Goal: Information Seeking & Learning: Learn about a topic

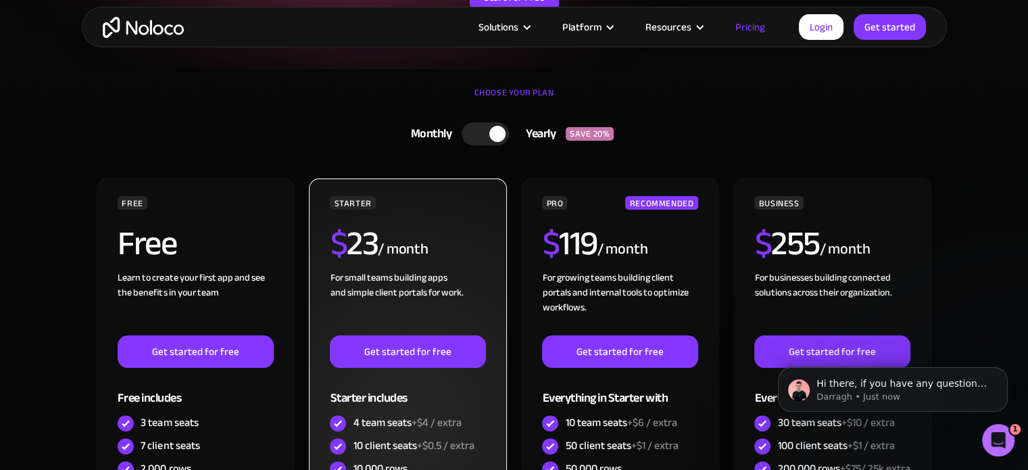
scroll to position [270, 0]
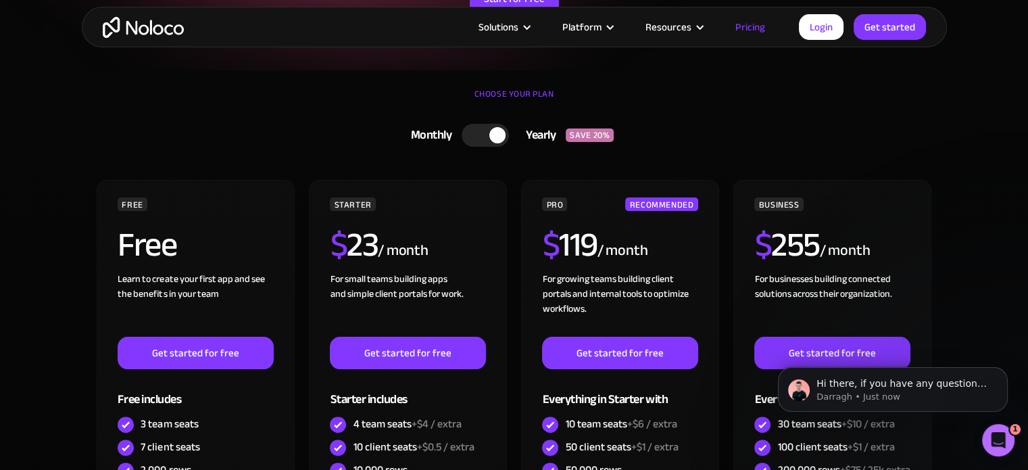
click at [482, 135] on div at bounding box center [485, 135] width 47 height 23
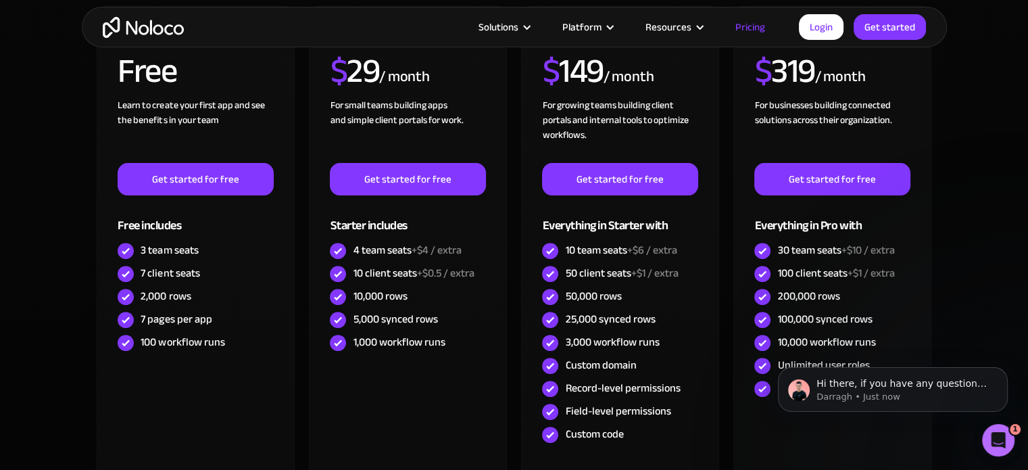
scroll to position [338, 0]
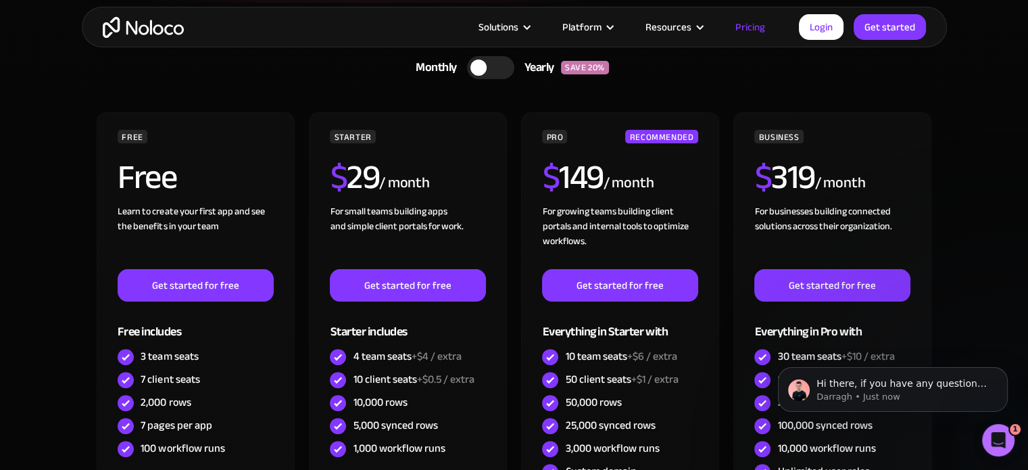
click at [502, 64] on div at bounding box center [490, 67] width 47 height 23
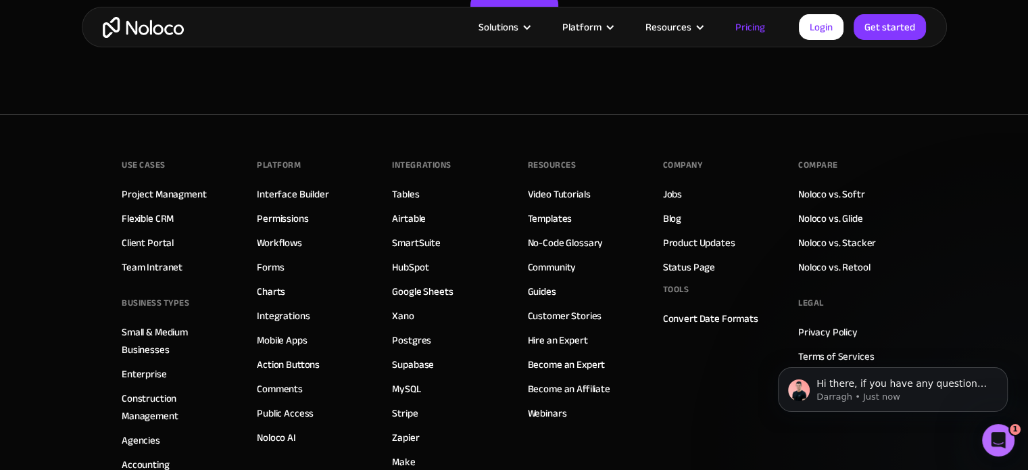
scroll to position [6861, 0]
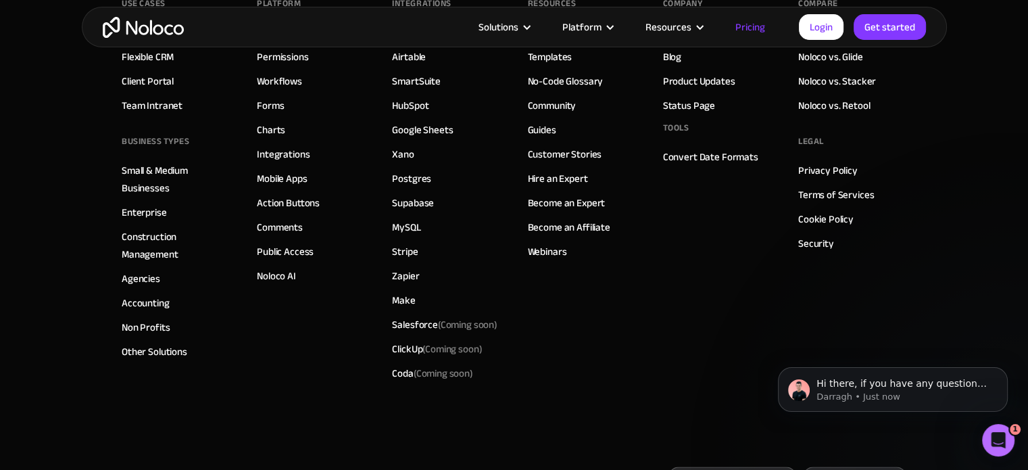
drag, startPoint x: 1033, startPoint y: 83, endPoint x: 3, endPoint y: 7, distance: 1033.0
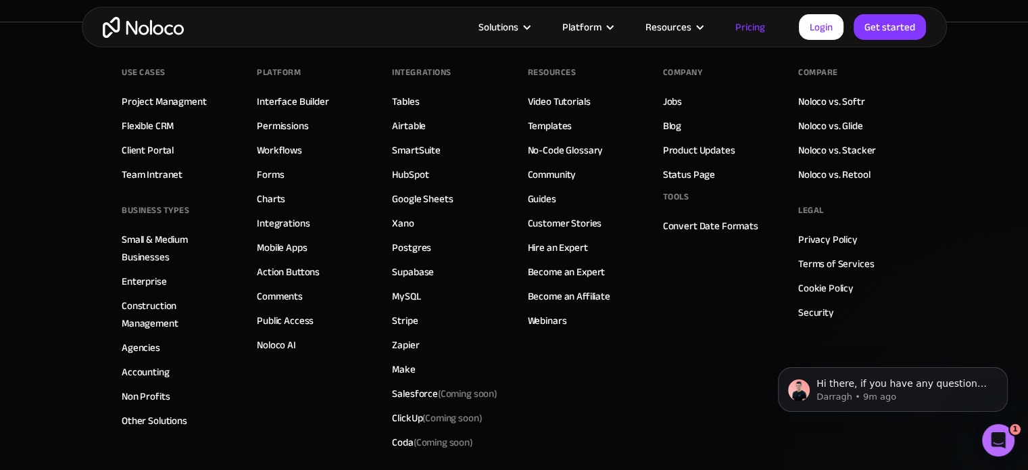
scroll to position [6794, 0]
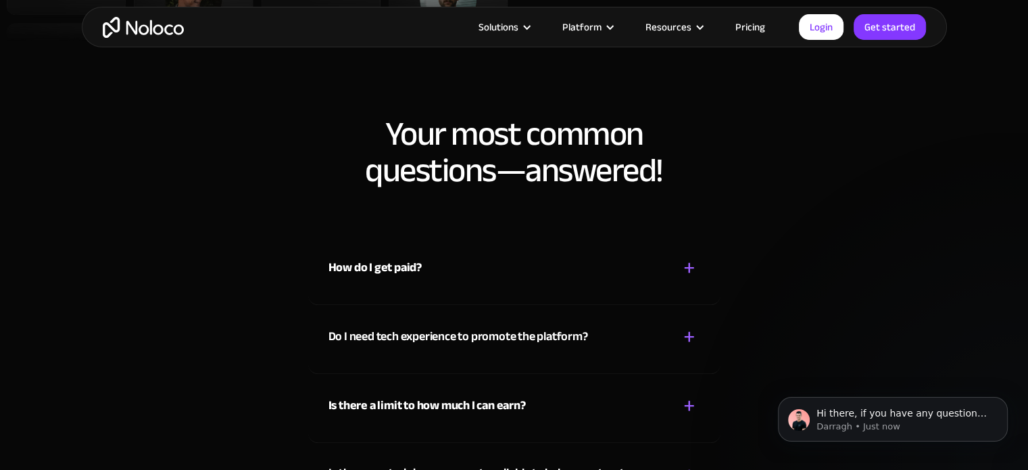
scroll to position [1284, 0]
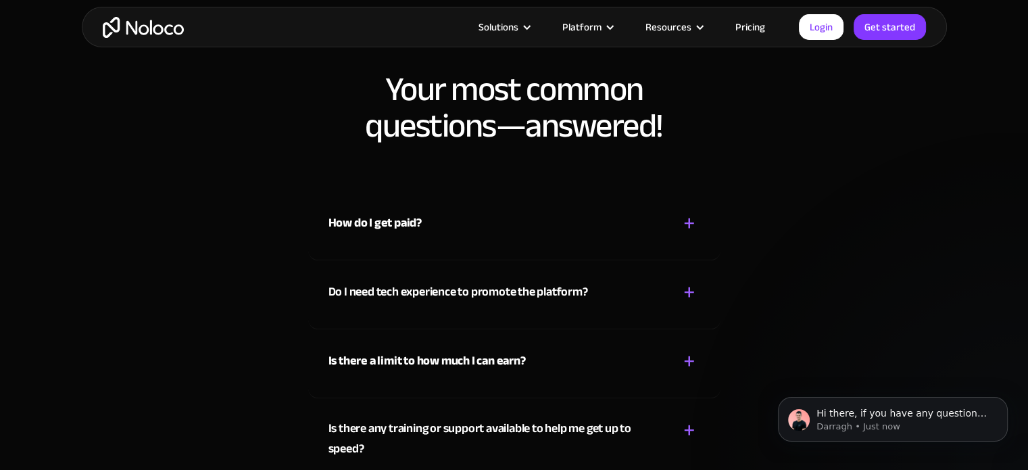
click at [531, 229] on div "How do I get paid? + -" at bounding box center [515, 215] width 372 height 48
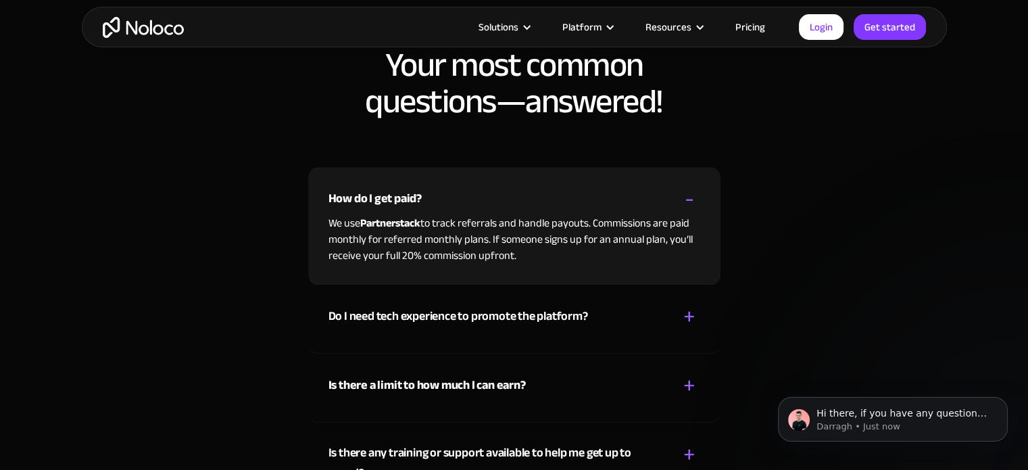
scroll to position [1352, 0]
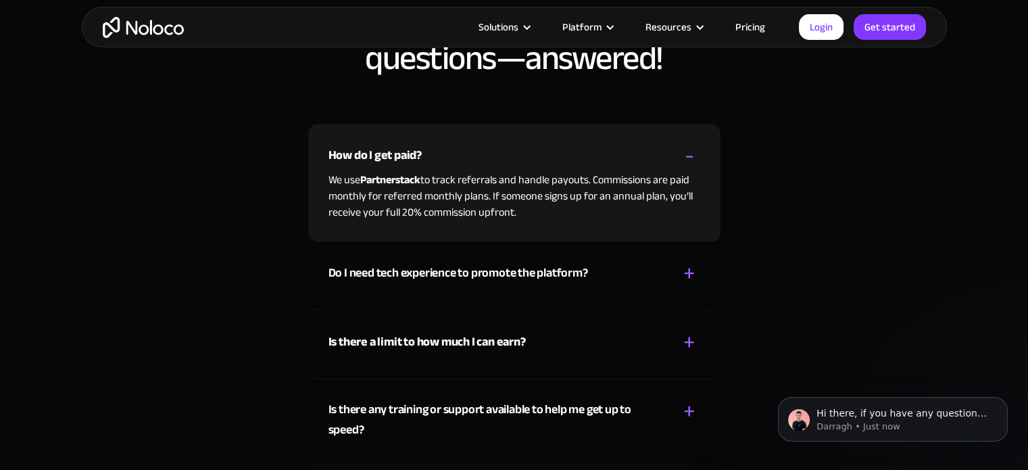
click at [408, 274] on div "Do I need tech experience to promote the platform?" at bounding box center [459, 273] width 260 height 20
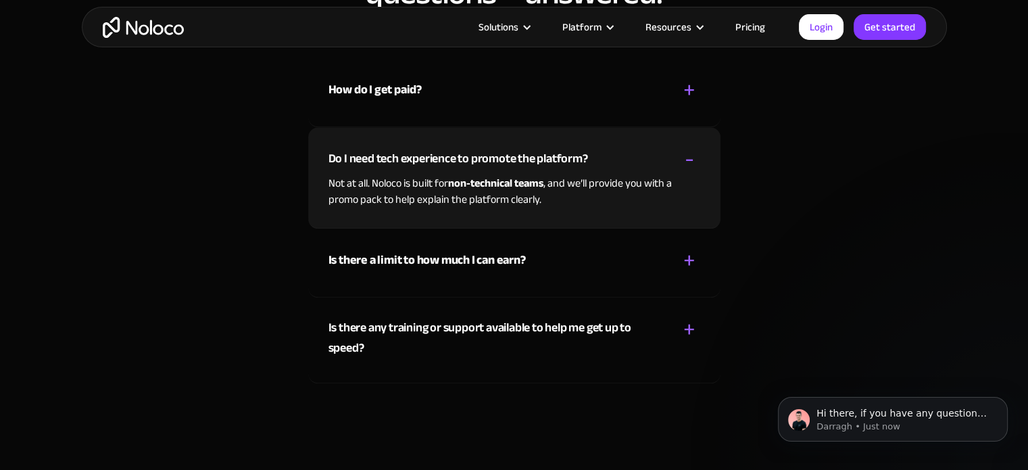
scroll to position [1420, 0]
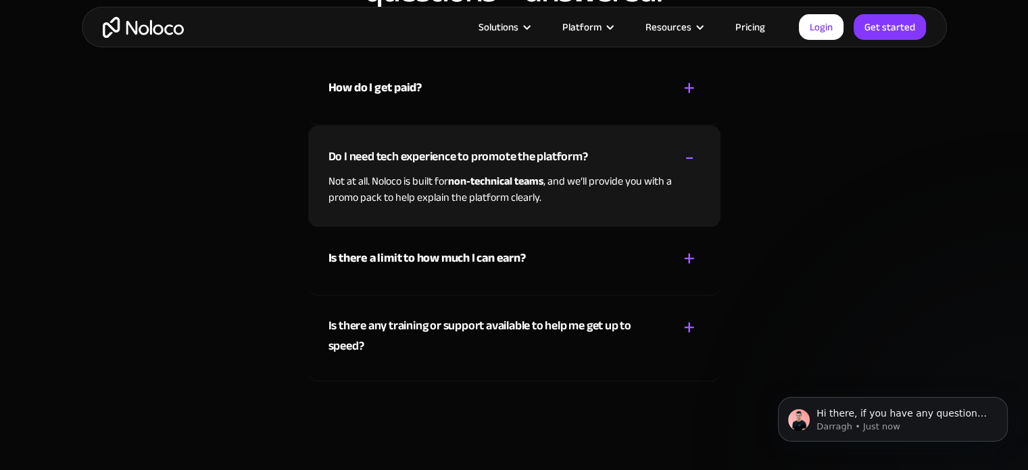
click at [374, 260] on strong "Is there a limit to how much I can earn?" at bounding box center [427, 258] width 197 height 22
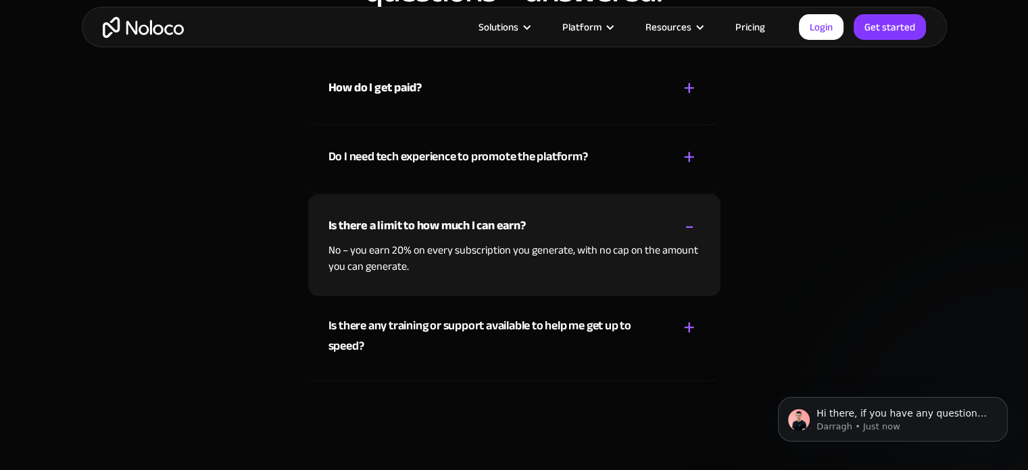
click at [452, 324] on div "Is there any training or support available to help me get up to speed?" at bounding box center [496, 336] width 335 height 41
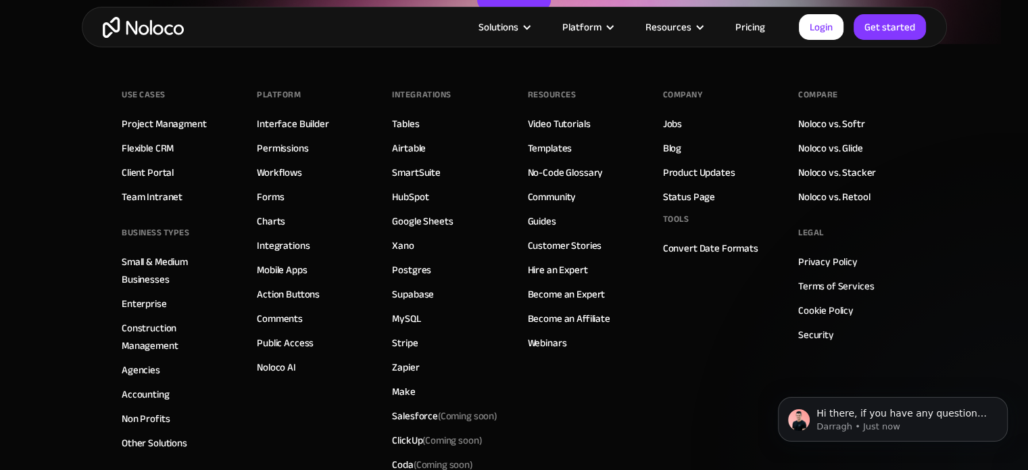
scroll to position [2096, 0]
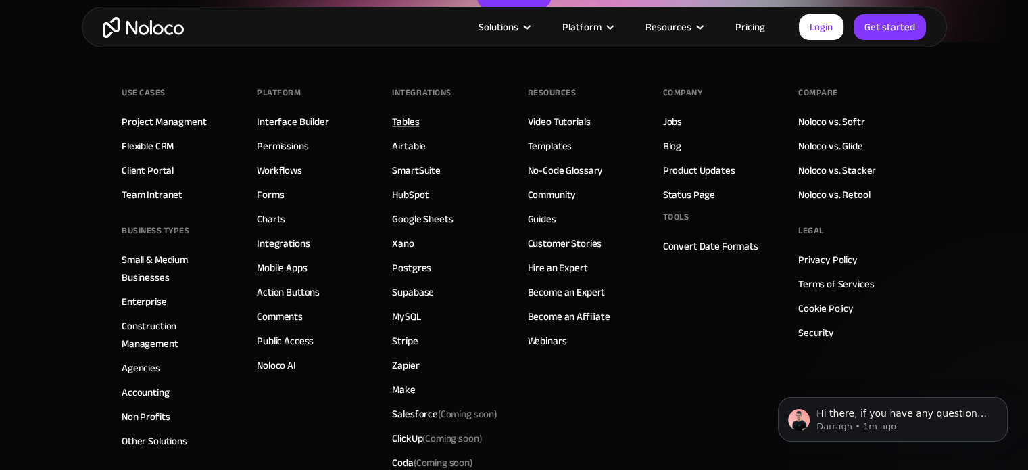
click at [410, 114] on link "Tables" at bounding box center [405, 122] width 27 height 18
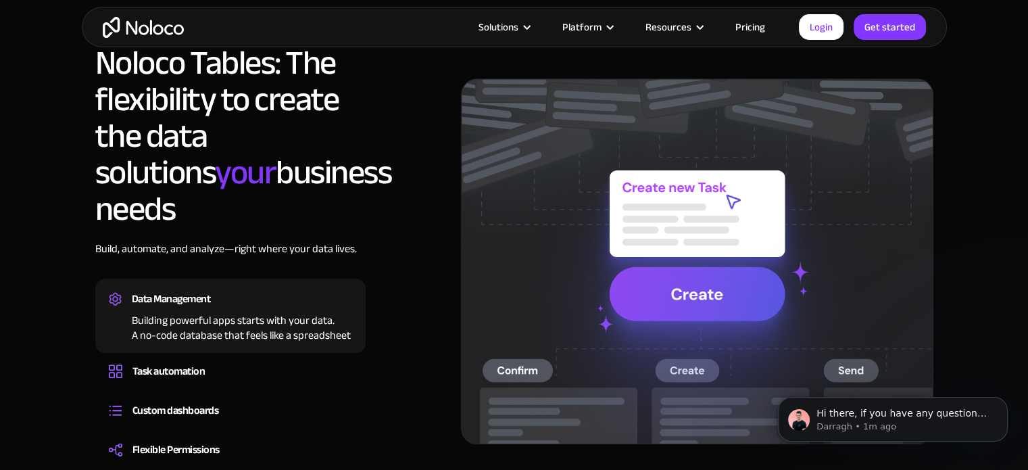
scroll to position [1014, 0]
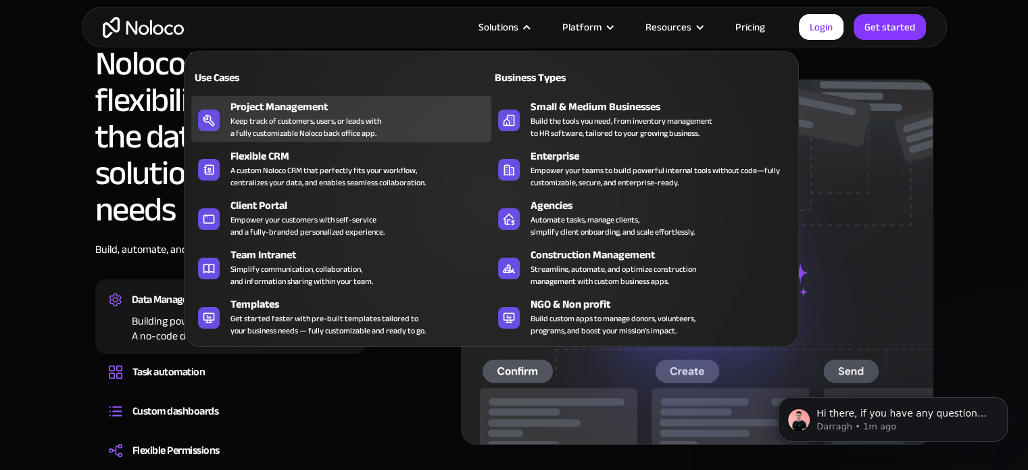
click at [329, 123] on div "Keep track of customers, users, or leads with a fully customizable Noloco back …" at bounding box center [306, 127] width 151 height 24
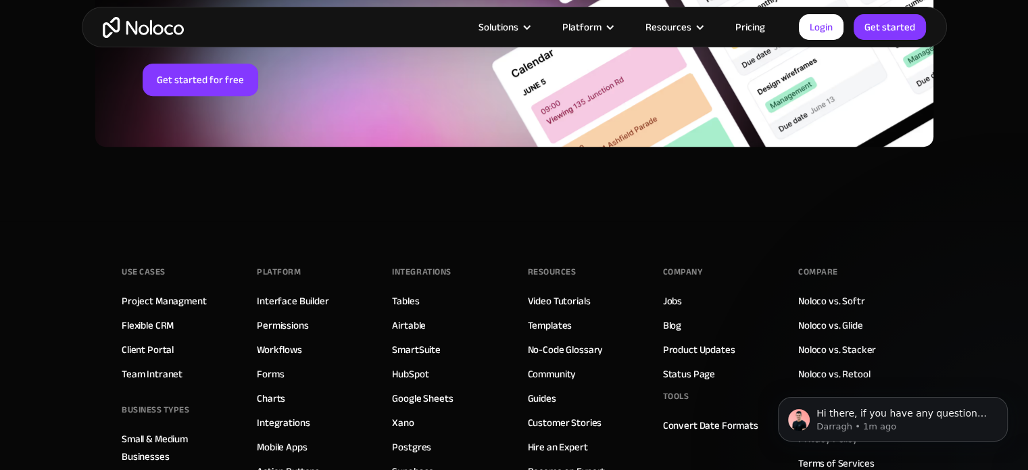
scroll to position [6016, 0]
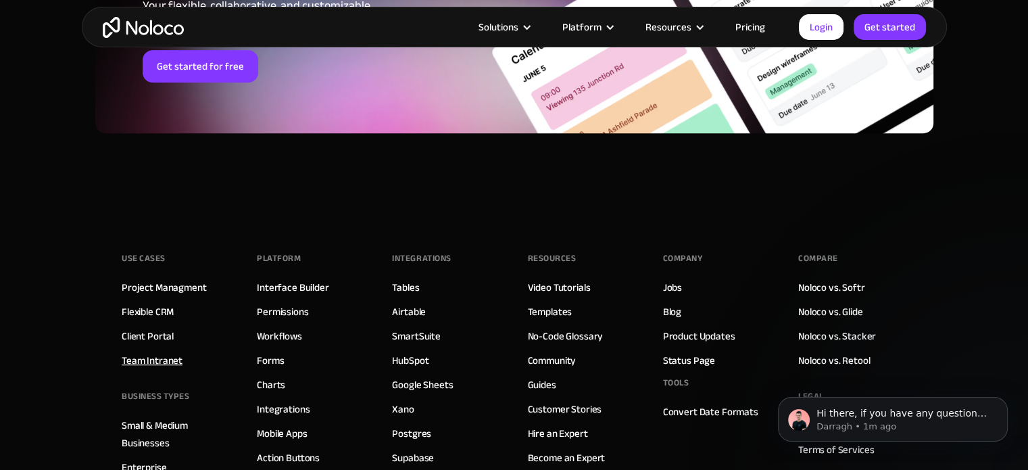
click at [160, 354] on link "Team Intranet" at bounding box center [152, 361] width 61 height 18
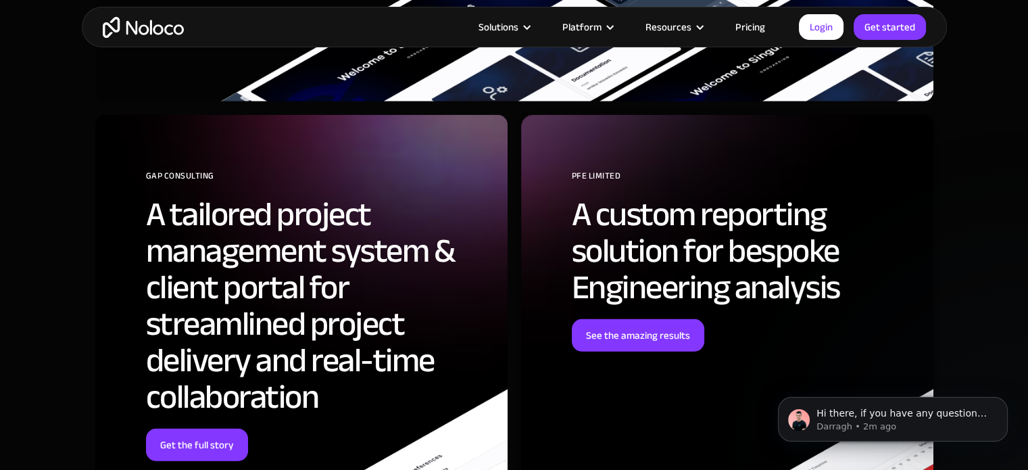
scroll to position [3853, 0]
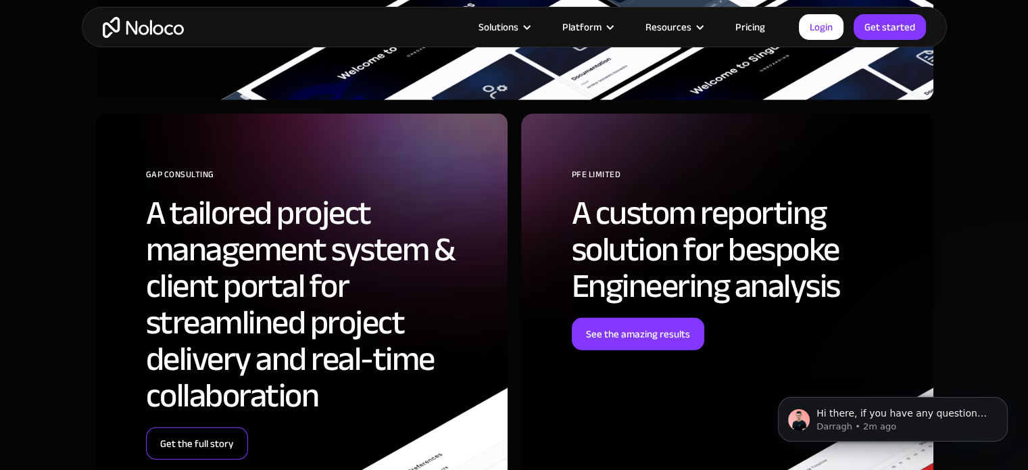
click at [201, 443] on link "Get the full story" at bounding box center [197, 443] width 102 height 32
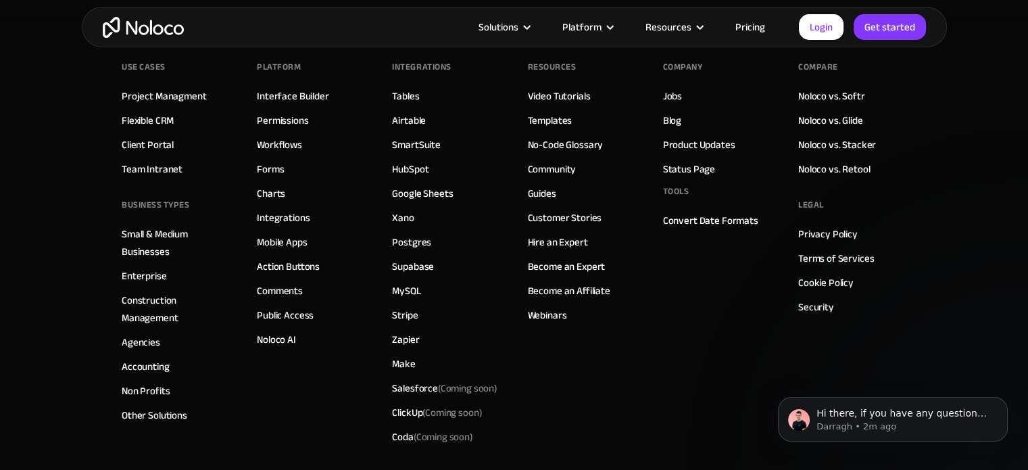
scroll to position [6033, 0]
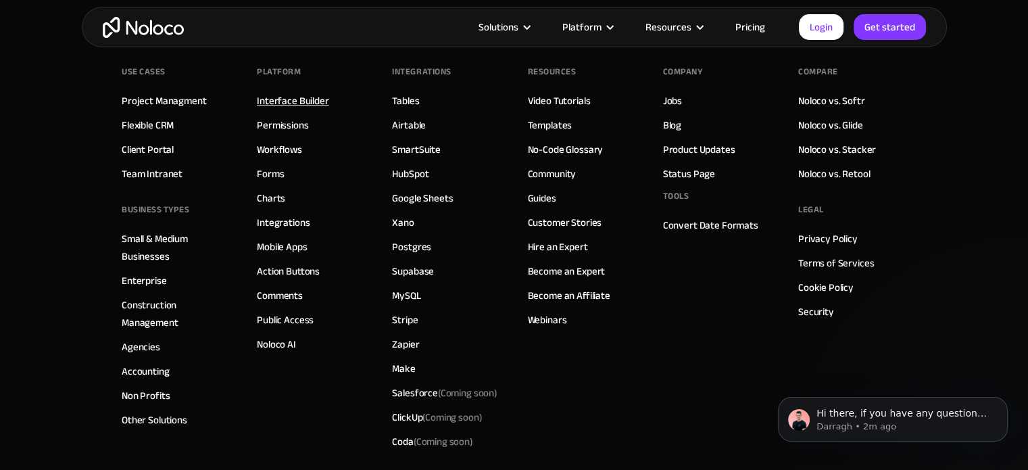
click at [303, 101] on link "Interface Builder" at bounding box center [293, 101] width 72 height 18
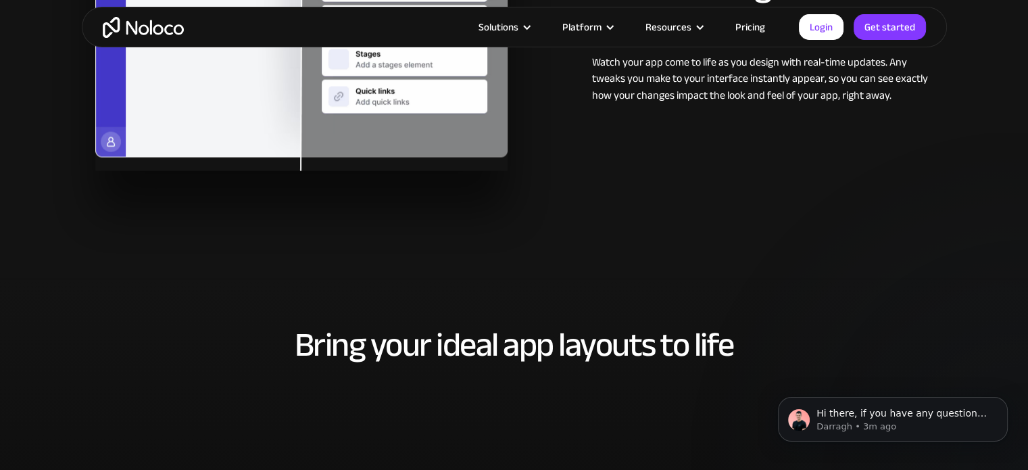
scroll to position [2366, 0]
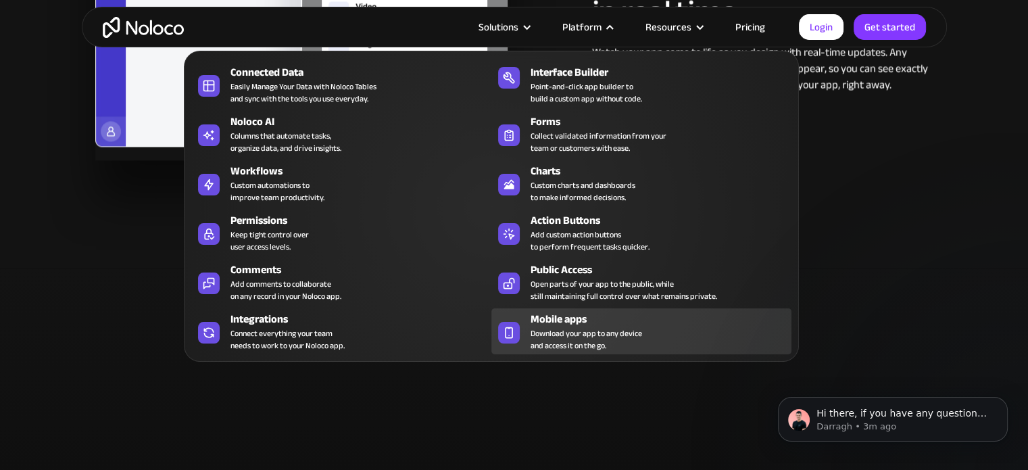
click at [564, 340] on span "Download your app to any device and access it on the go." at bounding box center [587, 339] width 112 height 24
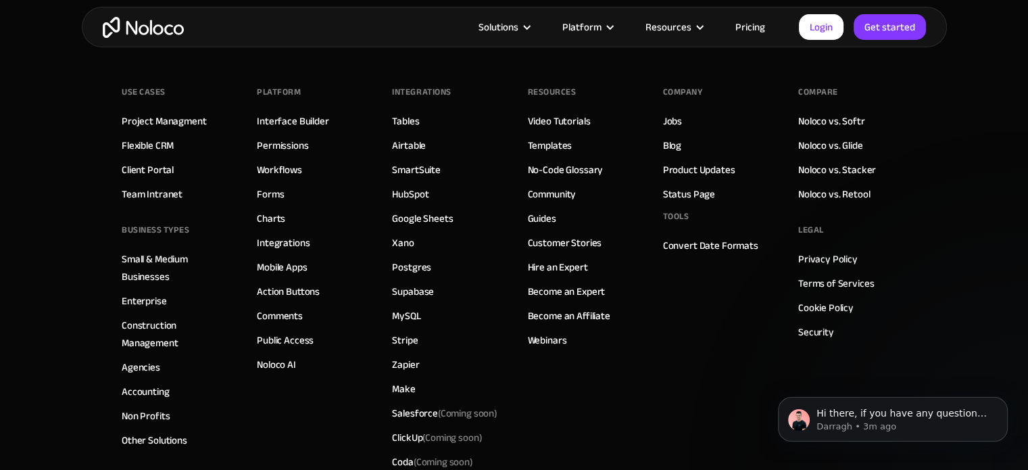
scroll to position [4828, 0]
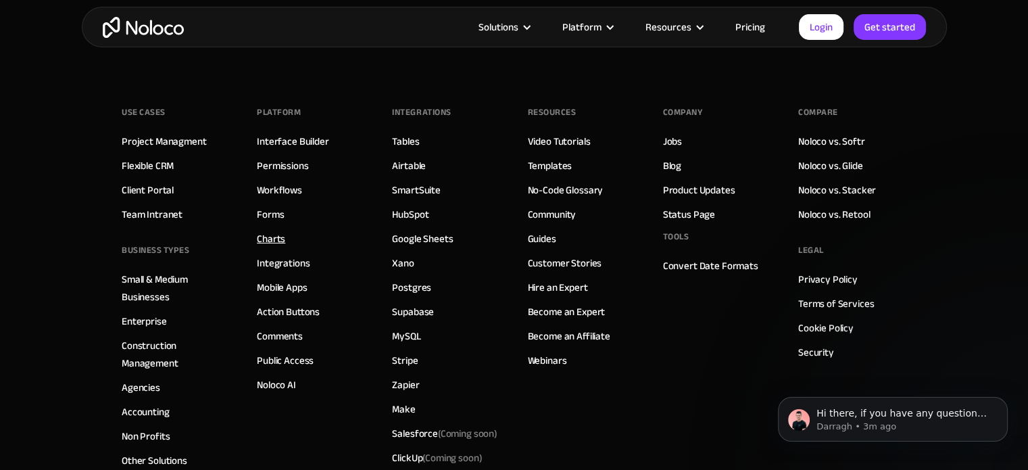
click at [268, 233] on link "Charts" at bounding box center [271, 239] width 28 height 18
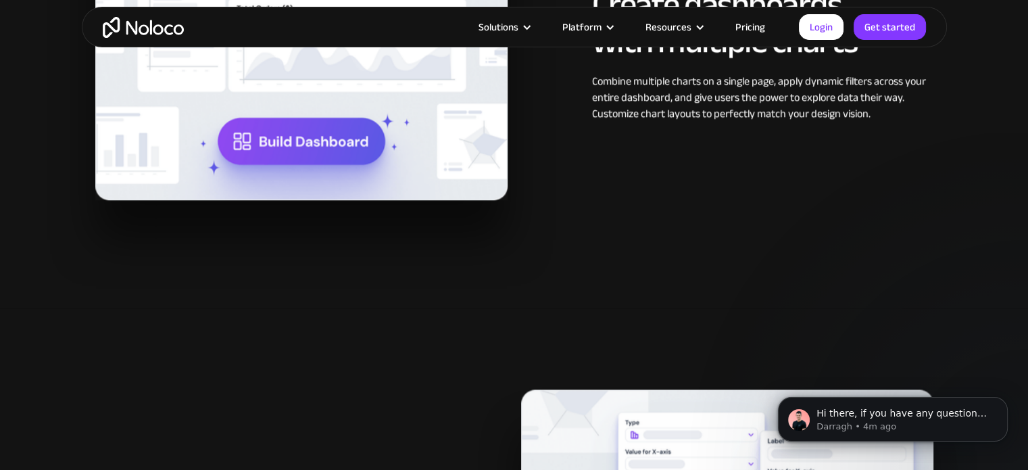
scroll to position [1284, 0]
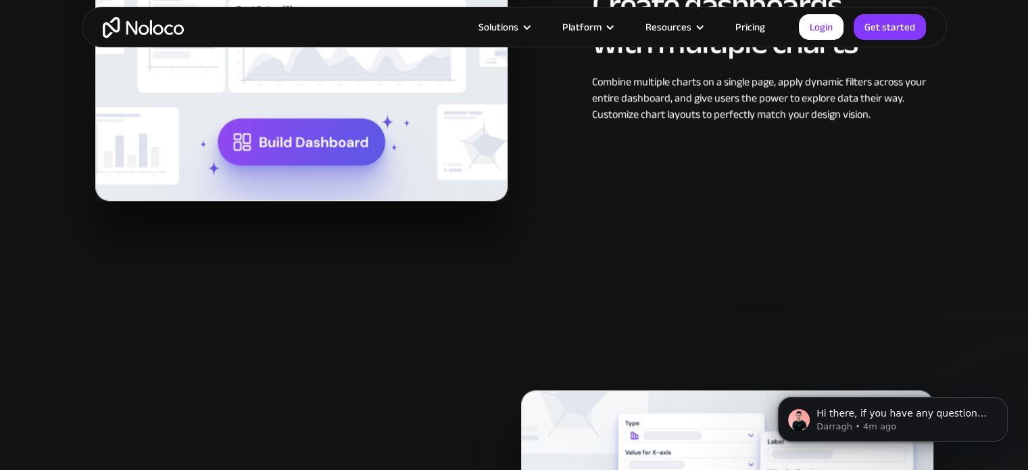
click at [287, 135] on img at bounding box center [301, 41] width 412 height 319
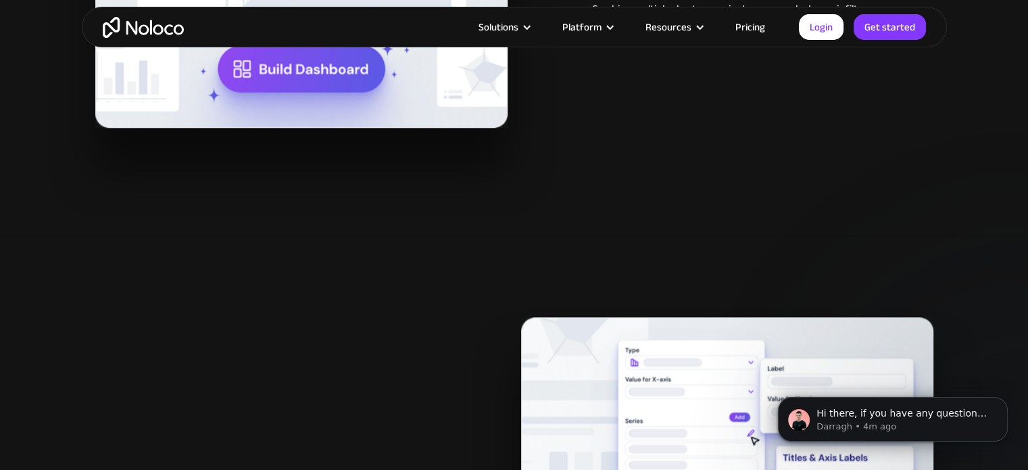
scroll to position [1622, 0]
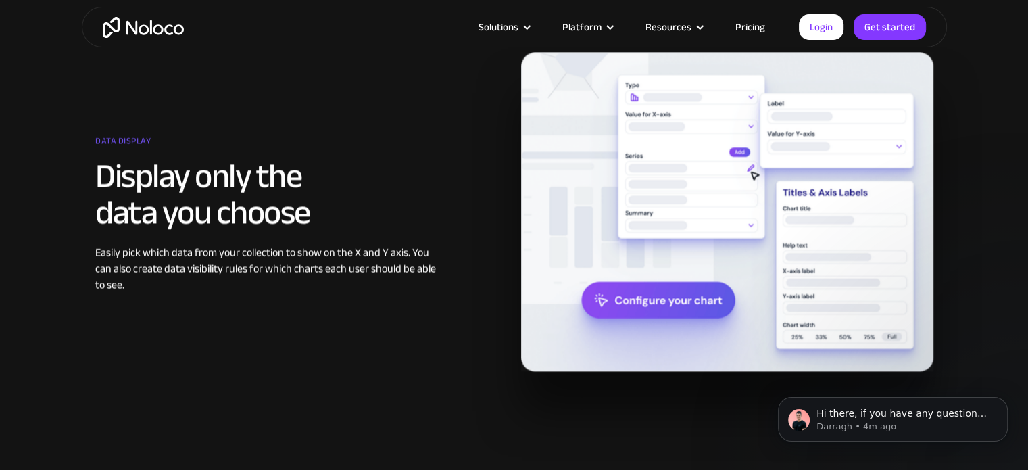
click at [641, 294] on img at bounding box center [727, 211] width 412 height 319
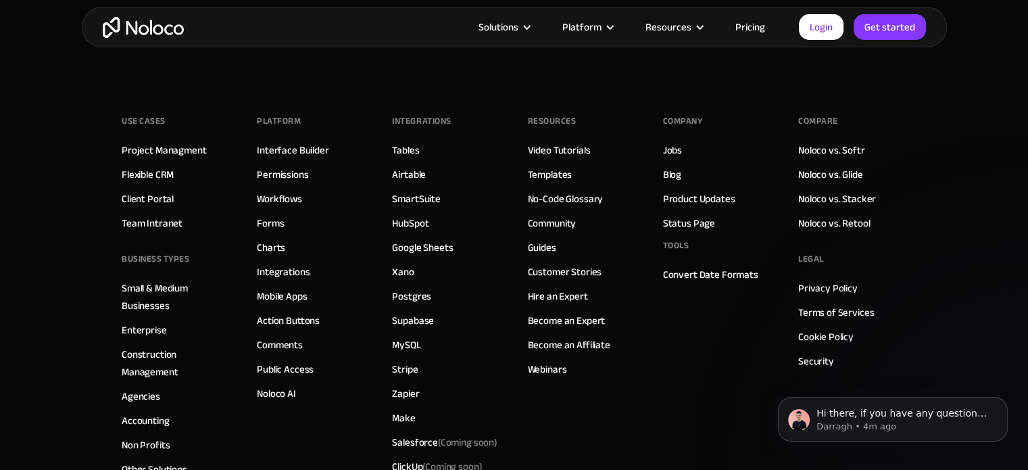
scroll to position [4732, 0]
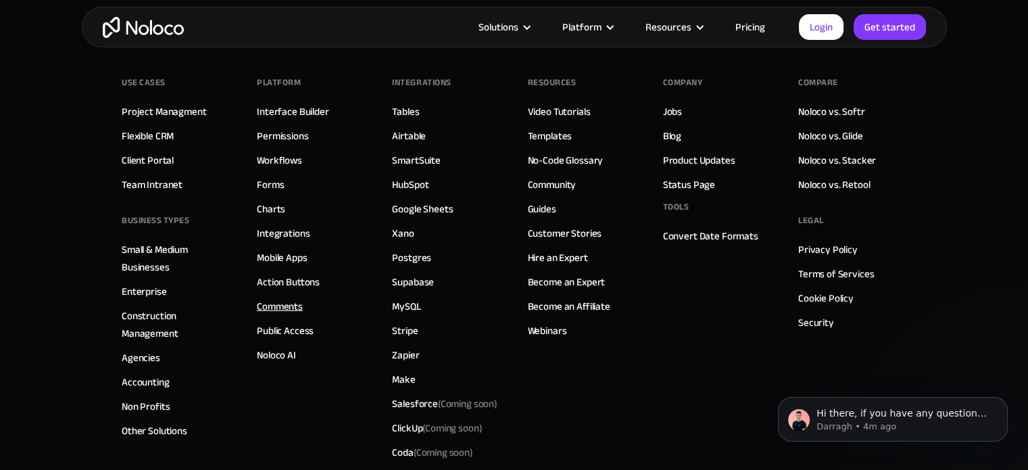
click at [285, 308] on link "Comments" at bounding box center [280, 306] width 46 height 18
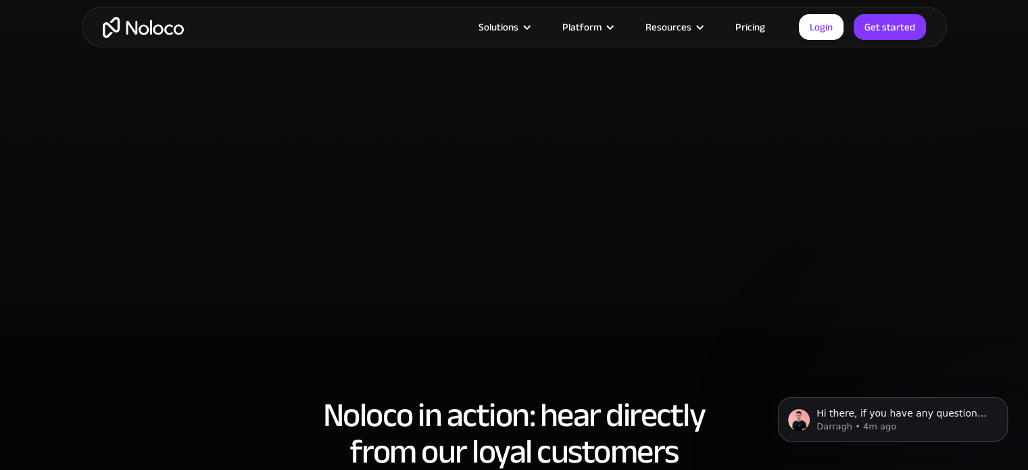
scroll to position [3177, 0]
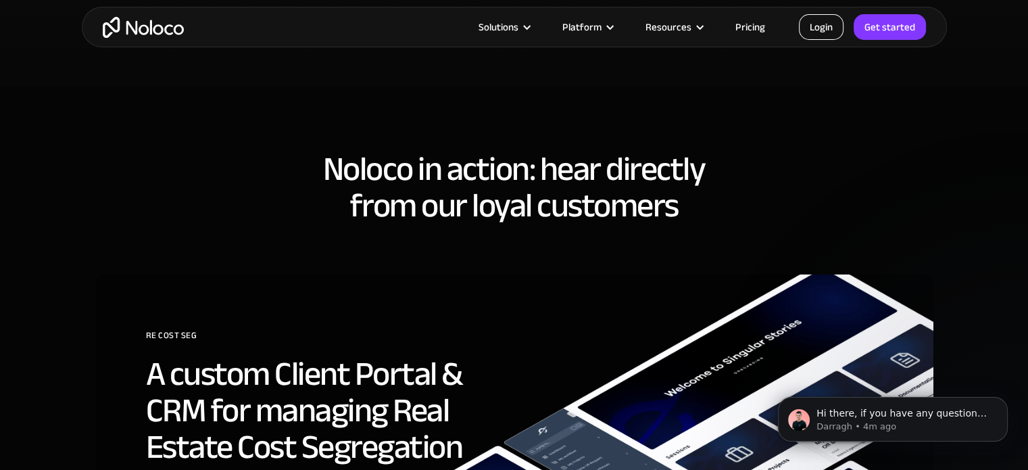
click at [831, 26] on link "Login" at bounding box center [821, 27] width 45 height 26
